Goal: Information Seeking & Learning: Learn about a topic

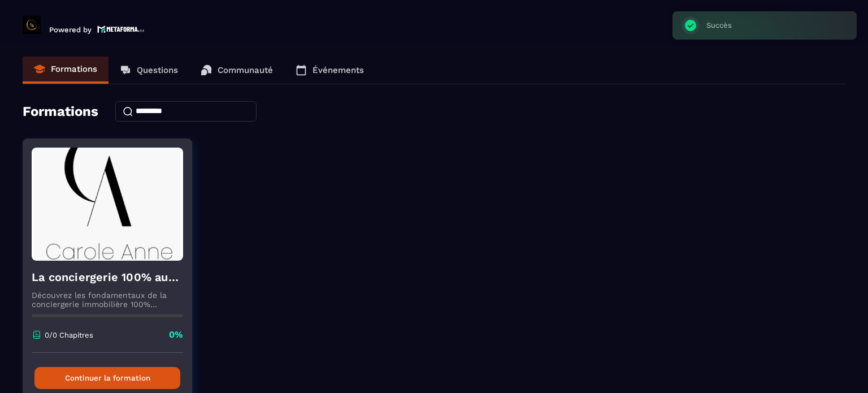
click at [120, 372] on button "Continuer la formation" at bounding box center [107, 378] width 146 height 22
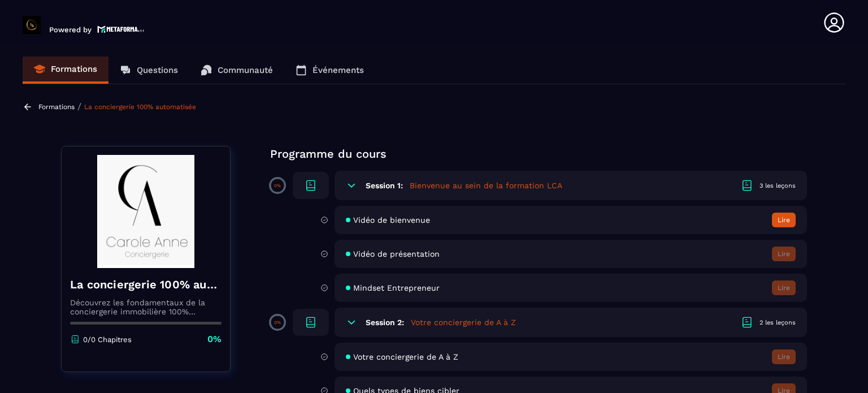
click at [436, 183] on h5 "Bienvenue au sein de la formation LCA" at bounding box center [486, 185] width 153 height 11
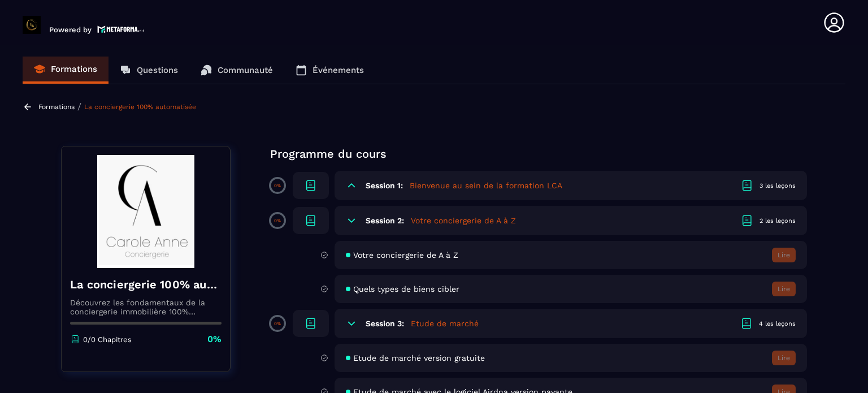
click at [309, 186] on icon at bounding box center [311, 186] width 14 height 14
click at [368, 187] on h6 "Session 1:" at bounding box center [384, 185] width 37 height 9
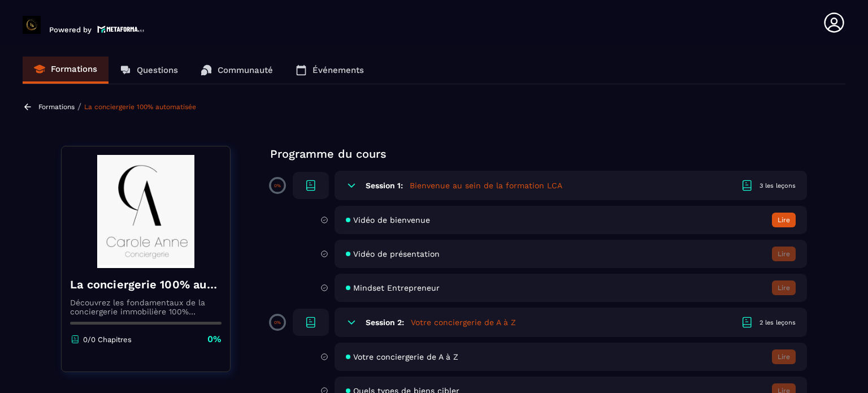
click at [784, 183] on div "3 les leçons" at bounding box center [778, 185] width 36 height 8
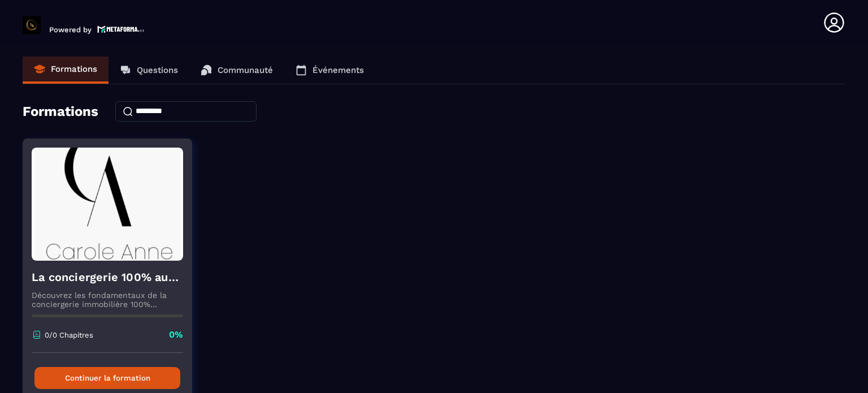
click at [71, 326] on div "La conciergerie 100% automatisée Découvrez les fondamentaux de la conciergerie …" at bounding box center [107, 307] width 168 height 92
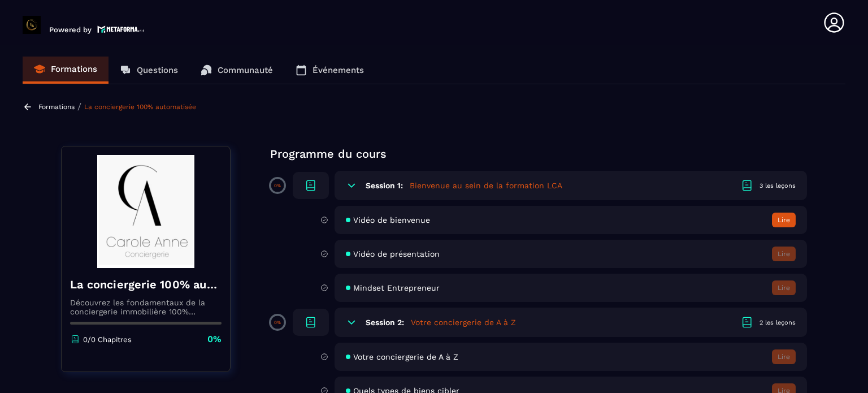
click at [418, 214] on div "Vidéo de bienvenue Lire" at bounding box center [571, 220] width 472 height 28
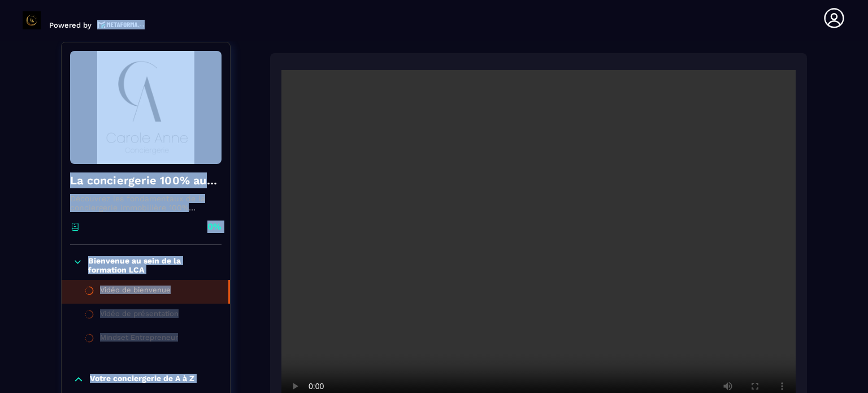
scroll to position [118, 0]
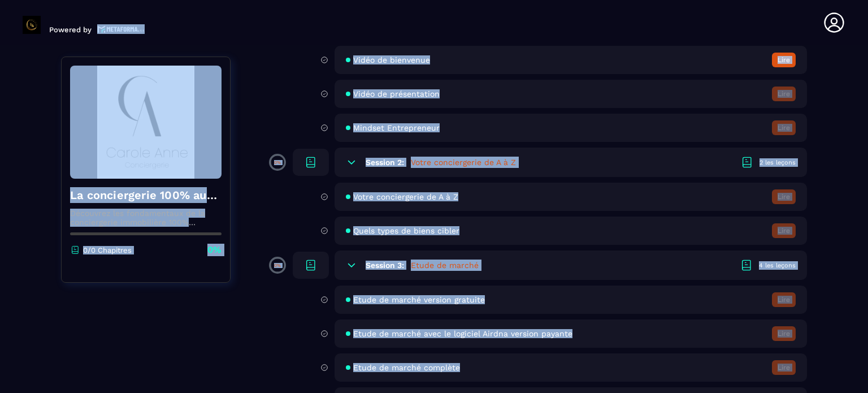
scroll to position [170, 0]
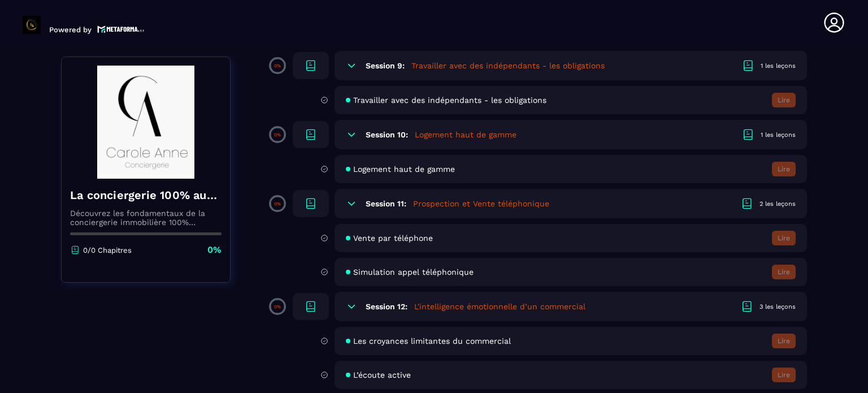
scroll to position [1187, 0]
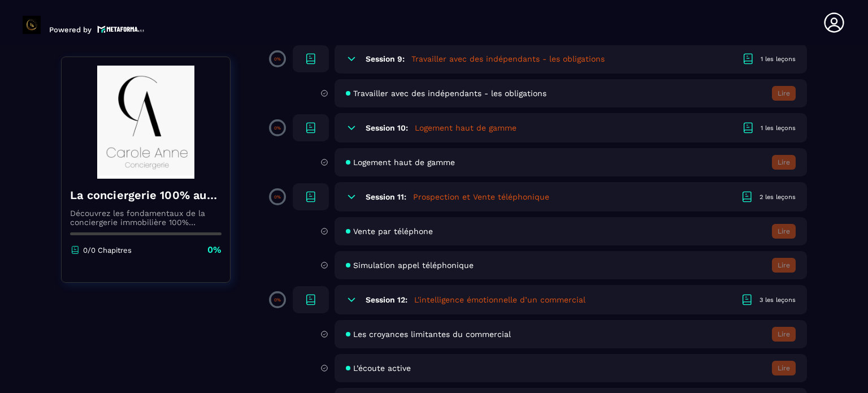
click at [417, 276] on div "Simulation appel téléphonique Lire" at bounding box center [571, 265] width 472 height 28
click at [411, 270] on span "Simulation appel téléphonique" at bounding box center [413, 265] width 120 height 9
click at [374, 270] on span "Simulation appel téléphonique" at bounding box center [413, 265] width 120 height 9
click at [409, 235] on span "Vente par téléphone" at bounding box center [393, 231] width 80 height 9
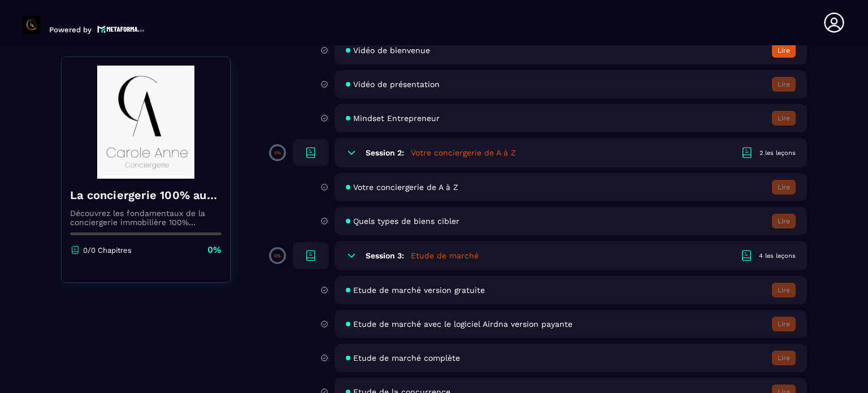
scroll to position [0, 0]
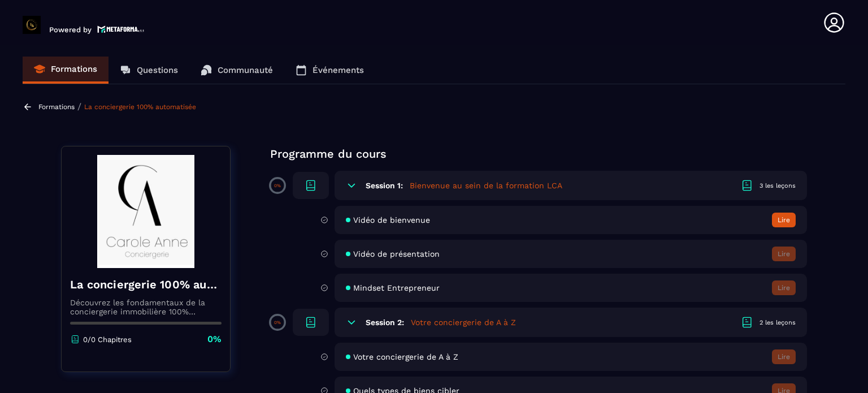
click at [437, 188] on h5 "Bienvenue au sein de la formation LCA" at bounding box center [486, 185] width 153 height 11
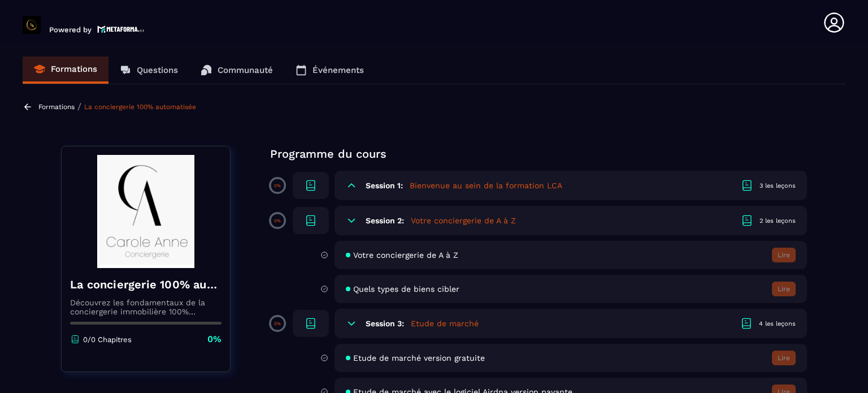
click at [383, 189] on h6 "Session 1:" at bounding box center [384, 185] width 37 height 9
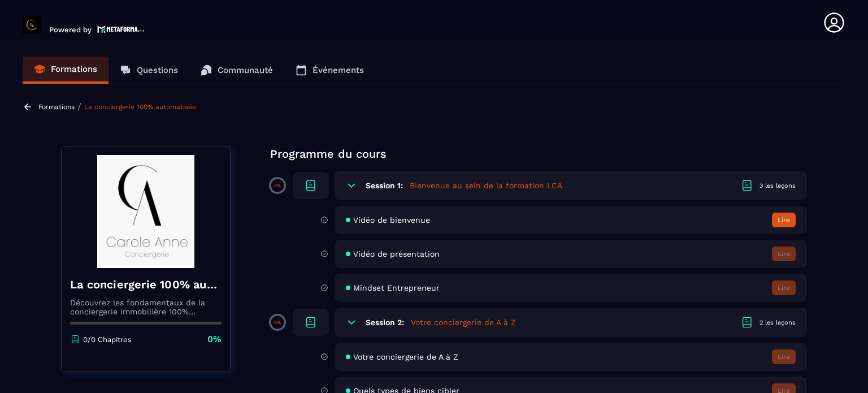
click at [350, 186] on icon at bounding box center [351, 185] width 11 height 11
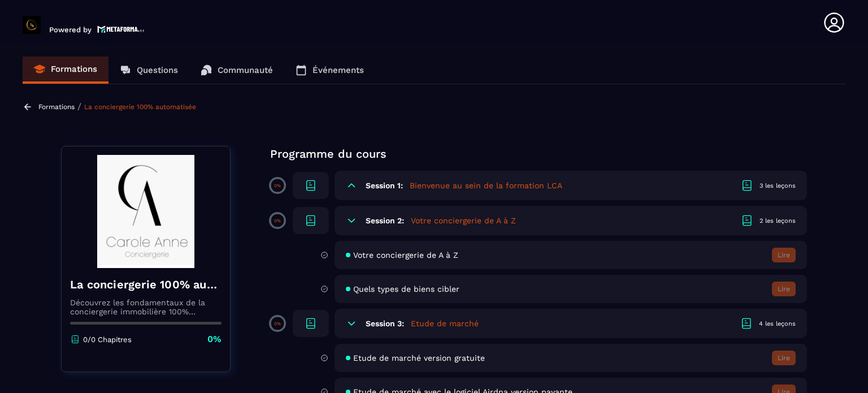
click at [778, 186] on div "3 les leçons" at bounding box center [778, 185] width 36 height 8
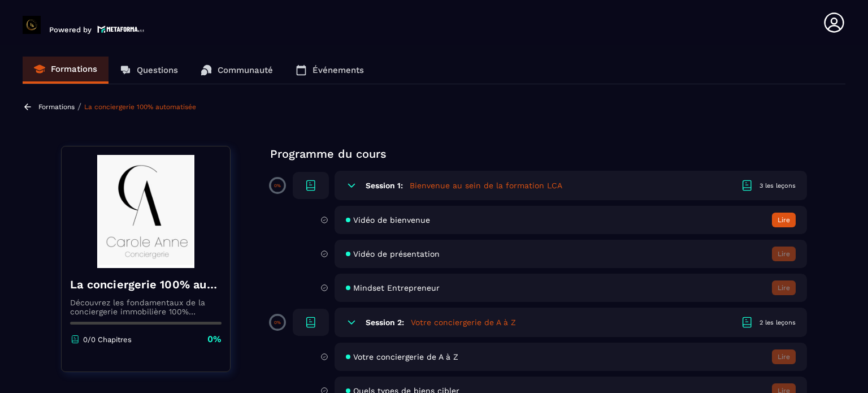
click at [410, 222] on span "Vidéo de bienvenue" at bounding box center [391, 219] width 77 height 9
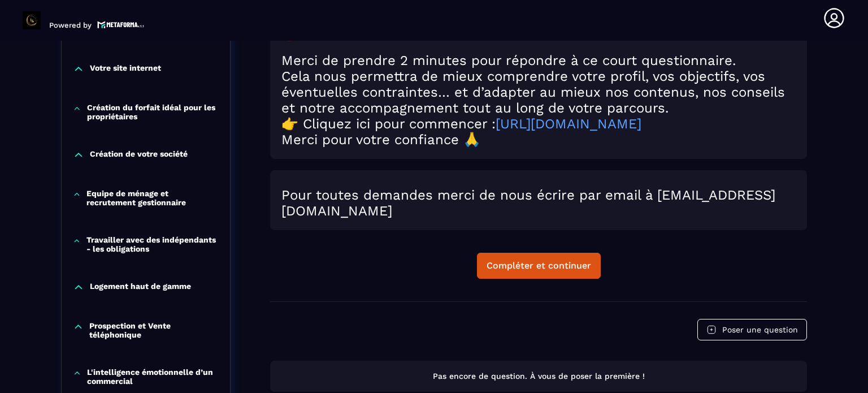
scroll to position [570, 0]
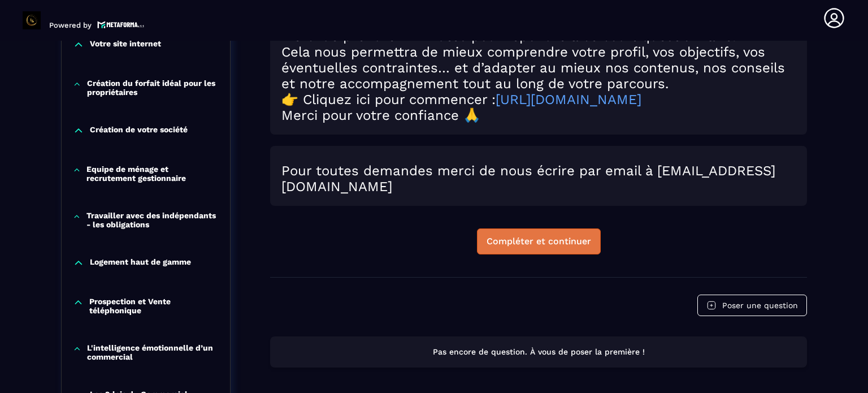
click at [546, 244] on div "Compléter et continuer" at bounding box center [539, 241] width 105 height 11
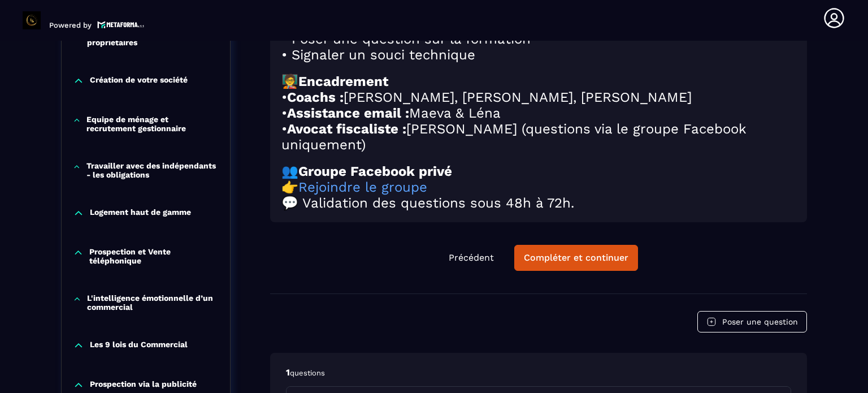
scroll to position [626, 0]
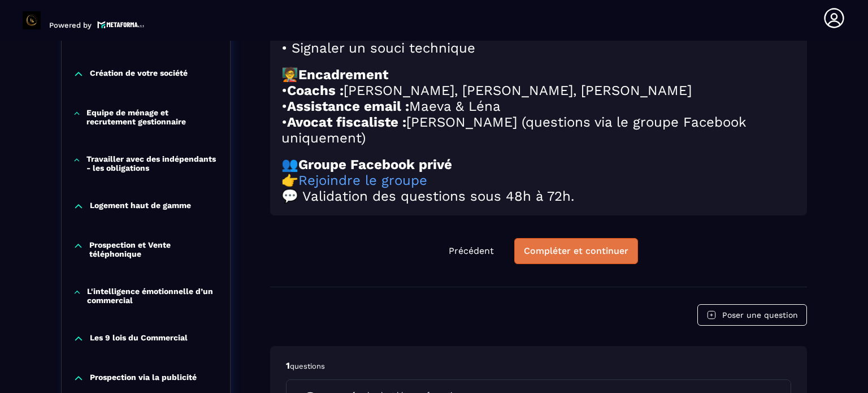
click at [610, 257] on div "Compléter et continuer" at bounding box center [576, 250] width 105 height 11
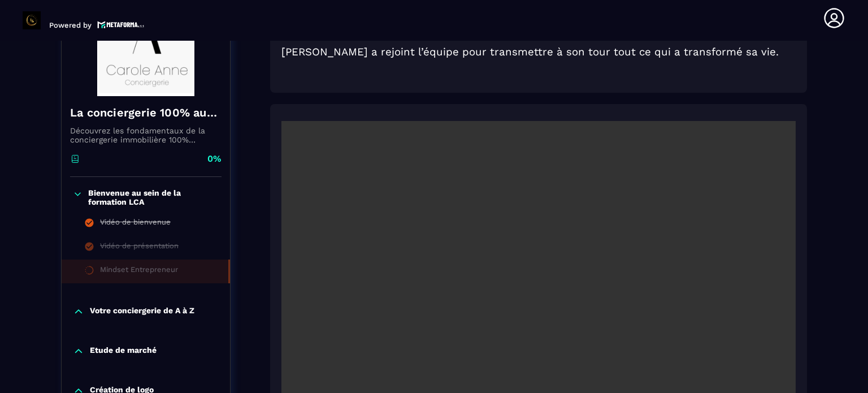
scroll to position [174, 0]
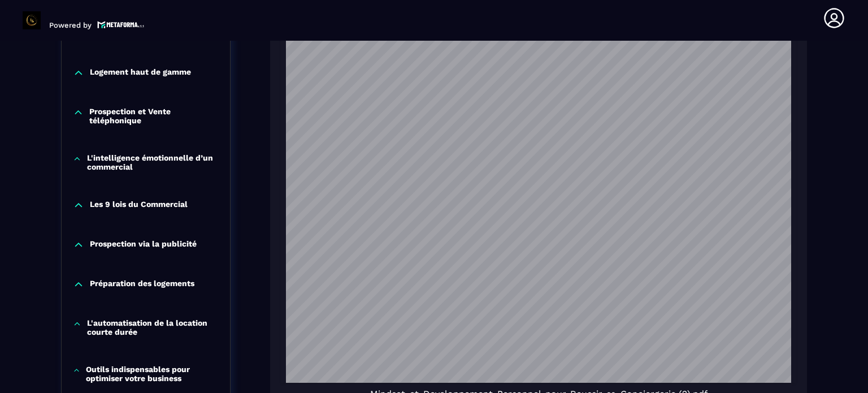
scroll to position [796, 0]
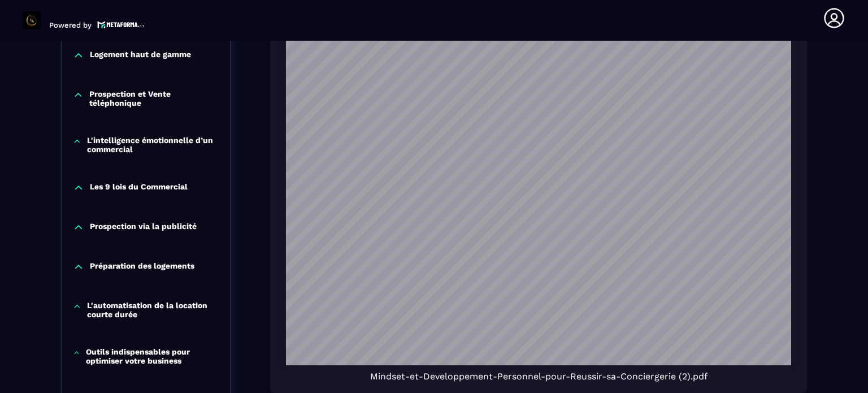
click at [138, 223] on p "Prospection via la publicité" at bounding box center [143, 227] width 107 height 11
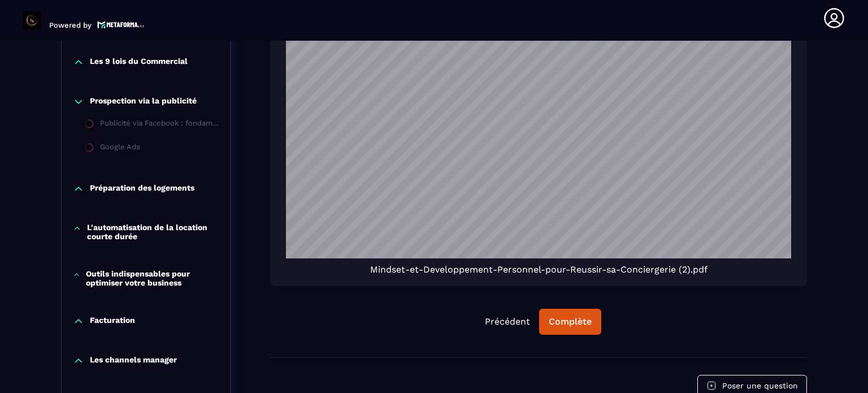
scroll to position [909, 0]
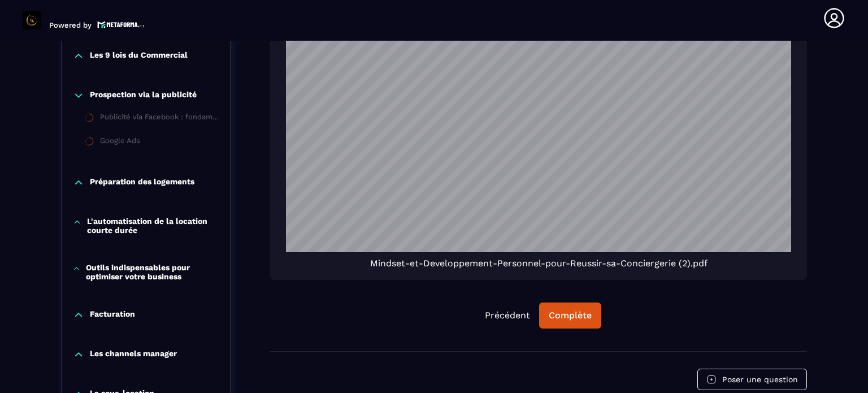
click at [145, 272] on p "Outils indispensables pour optimiser votre business" at bounding box center [152, 272] width 133 height 18
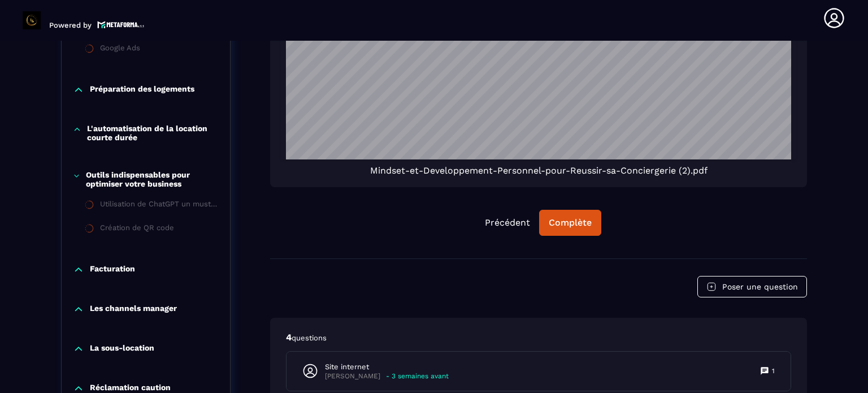
scroll to position [1022, 0]
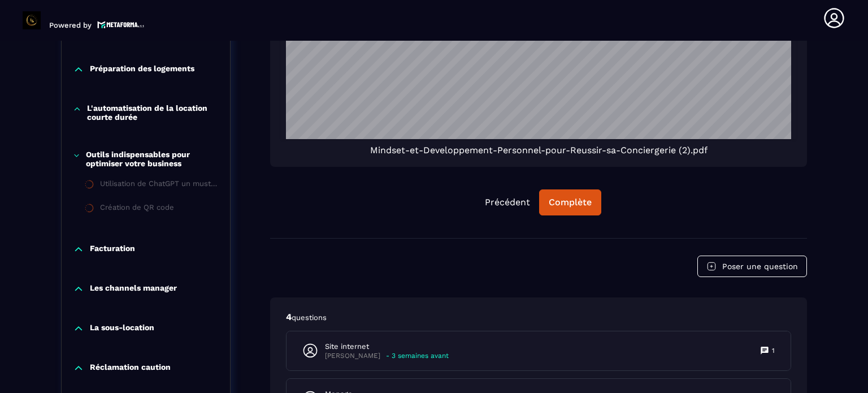
click at [115, 248] on p "Facturation" at bounding box center [112, 249] width 45 height 11
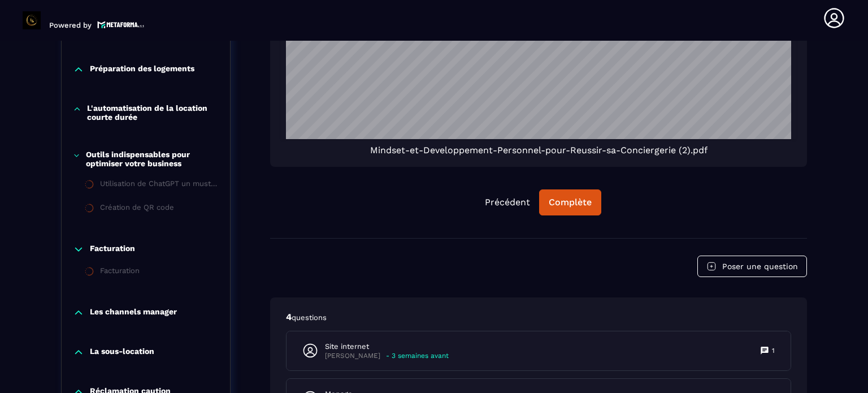
scroll to position [1078, 0]
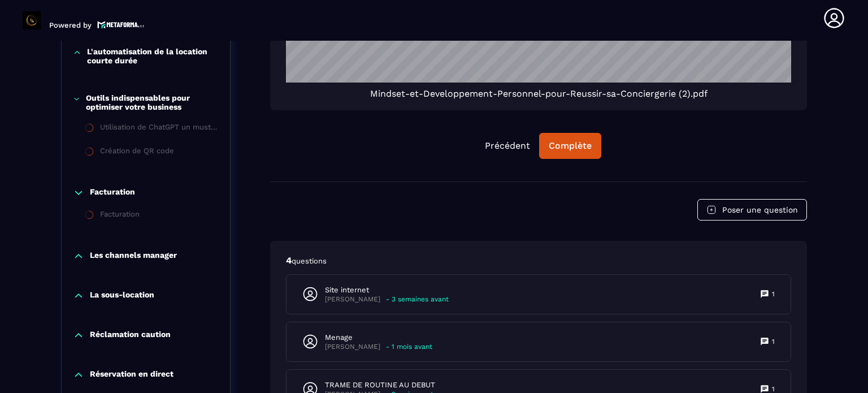
click at [165, 255] on p "Les channels manager" at bounding box center [133, 255] width 87 height 11
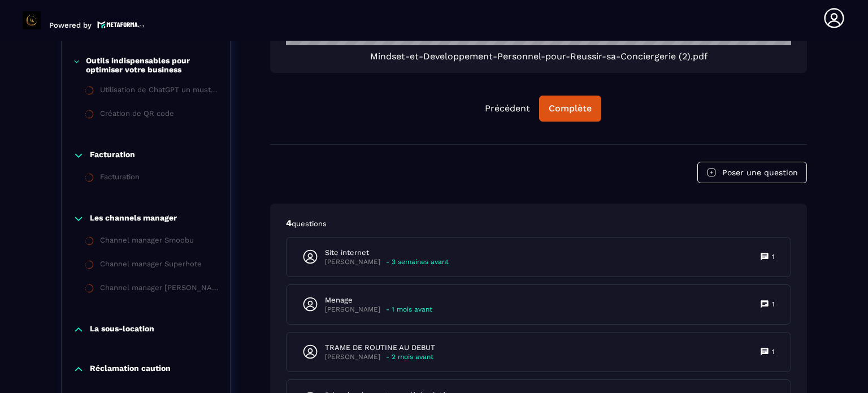
scroll to position [1135, 0]
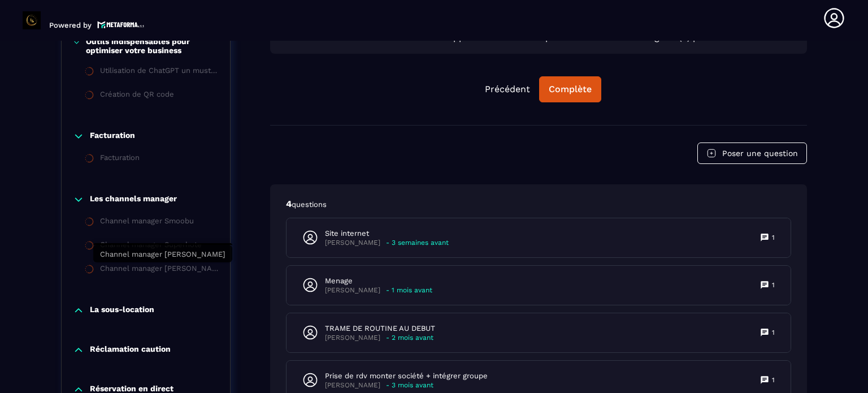
click at [163, 273] on div "Channel manager [PERSON_NAME]" at bounding box center [159, 270] width 119 height 12
click at [145, 271] on div "Channel manager [PERSON_NAME]" at bounding box center [159, 270] width 119 height 12
click at [145, 269] on div "Channel manager [PERSON_NAME]" at bounding box center [159, 270] width 119 height 12
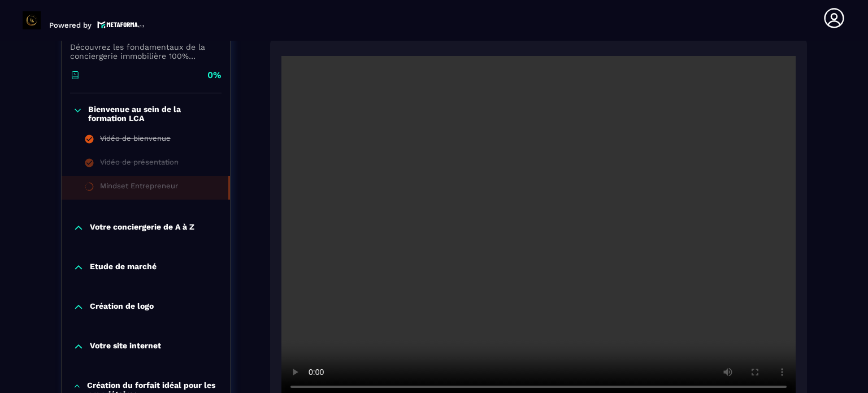
scroll to position [287, 0]
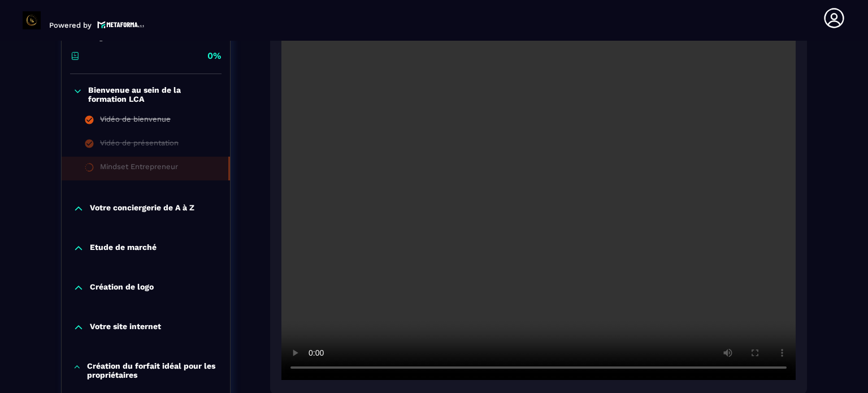
click at [328, 368] on video at bounding box center [538, 208] width 514 height 343
